Goal: Information Seeking & Learning: Learn about a topic

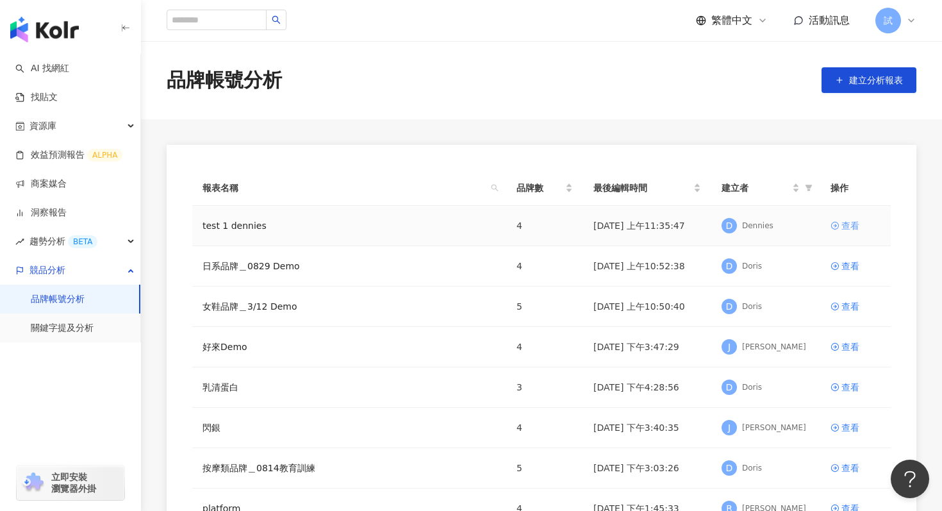
click at [842, 224] on div "查看" at bounding box center [850, 226] width 18 height 14
